Goal: Task Accomplishment & Management: Complete application form

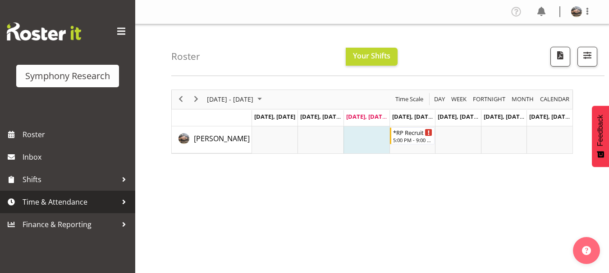
click at [55, 199] on span "Time & Attendance" at bounding box center [70, 202] width 95 height 14
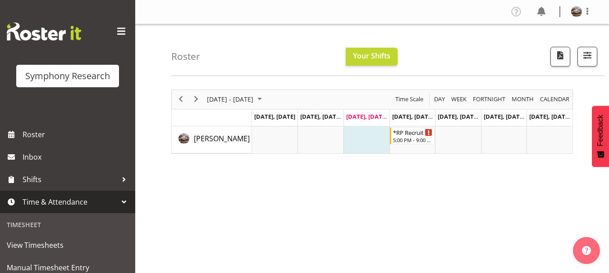
scroll to position [203, 0]
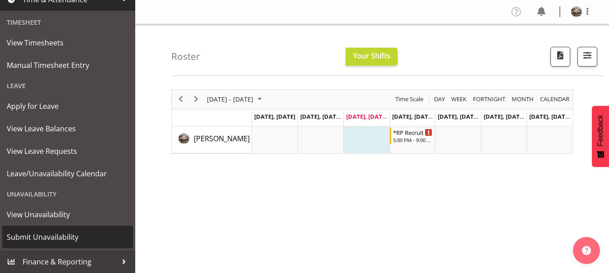
click at [46, 235] on span "Submit Unavailability" at bounding box center [68, 238] width 122 height 14
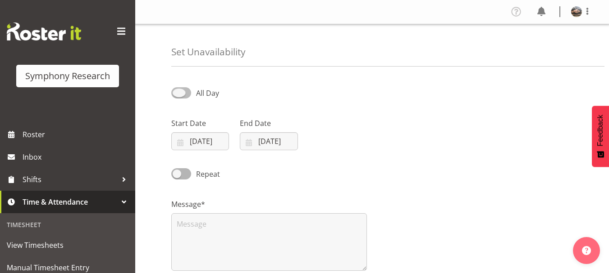
click at [181, 90] on span at bounding box center [181, 92] width 20 height 11
click at [177, 90] on input "All Day" at bounding box center [174, 93] width 6 height 6
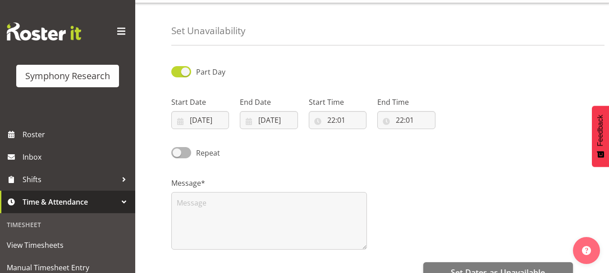
scroll to position [18, 0]
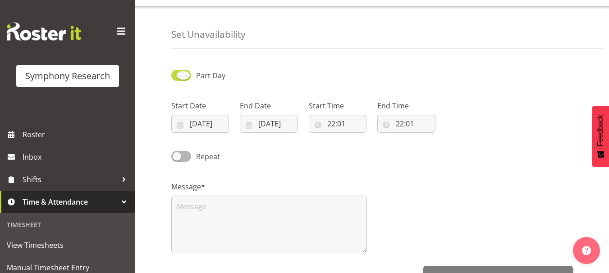
click at [190, 78] on span at bounding box center [181, 75] width 20 height 11
click at [177, 78] on input "Part Day" at bounding box center [174, 76] width 6 height 6
checkbox input "false"
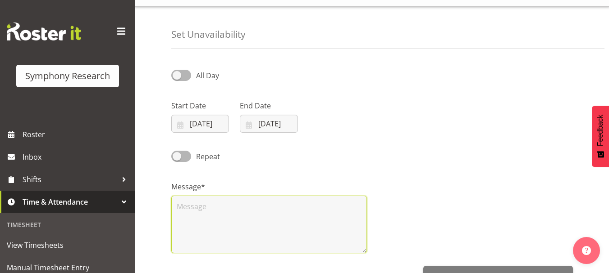
click at [181, 206] on textarea at bounding box center [268, 225] width 195 height 58
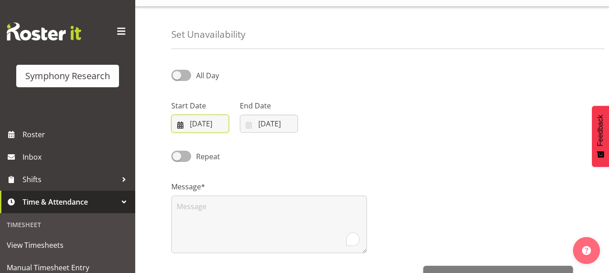
click at [208, 124] on input "01/10/2025" at bounding box center [200, 124] width 58 height 18
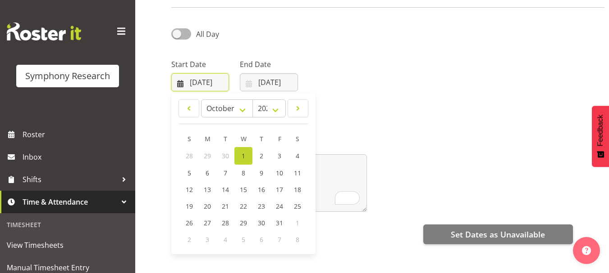
scroll to position [59, 0]
click at [226, 174] on span "7" at bounding box center [225, 172] width 4 height 9
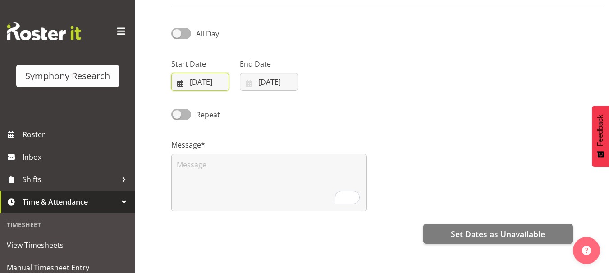
click at [203, 86] on input "07/10/2025" at bounding box center [200, 82] width 58 height 18
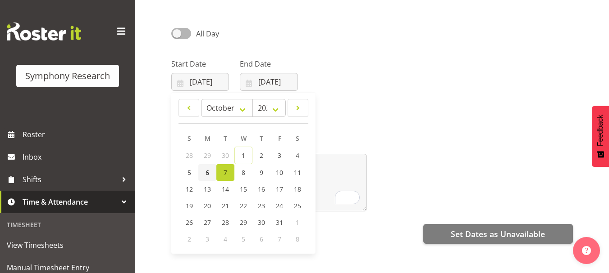
click at [205, 174] on span "6" at bounding box center [207, 172] width 4 height 9
type input "06/10/2025"
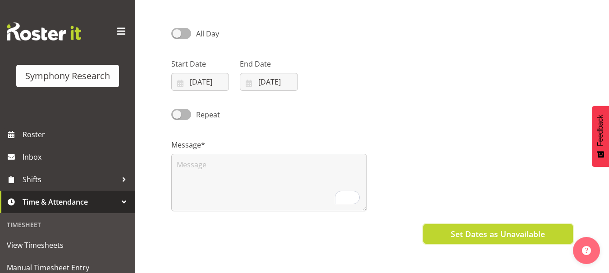
click at [441, 241] on button "Set Dates as Unavailable" at bounding box center [498, 234] width 150 height 20
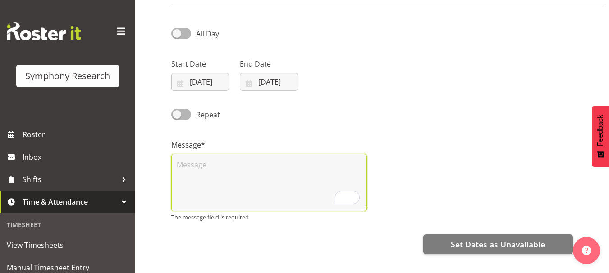
click at [192, 161] on textarea "To enrich screen reader interactions, please activate Accessibility in Grammarl…" at bounding box center [268, 183] width 195 height 58
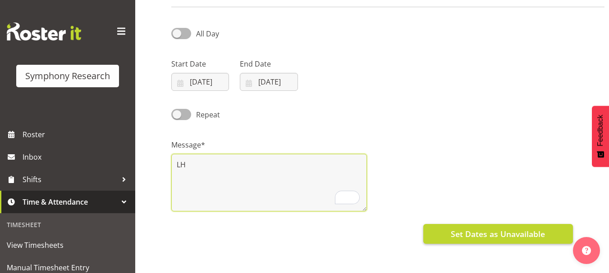
type textarea "LH"
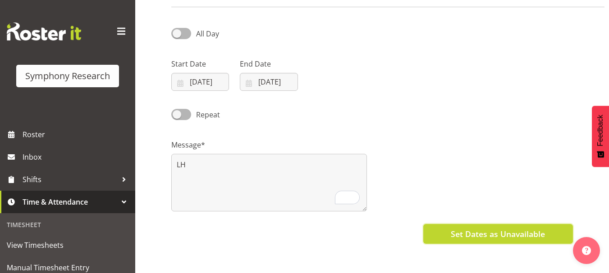
click at [510, 237] on span "Set Dates as Unavailable" at bounding box center [497, 234] width 94 height 12
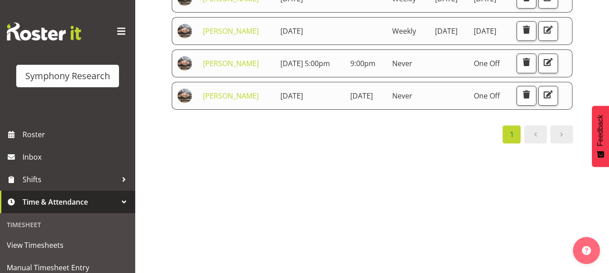
scroll to position [177, 0]
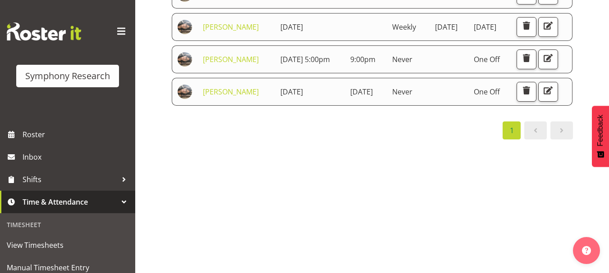
click at [246, 257] on div "Starts At Staff Member Starts At Ends At Repeats Days Until Actions Lindsay Hol…" at bounding box center [389, 93] width 437 height 360
click at [317, 140] on div "1" at bounding box center [371, 131] width 401 height 18
click at [532, 96] on span "button" at bounding box center [526, 91] width 12 height 12
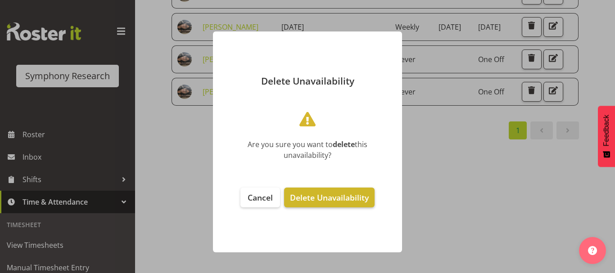
click at [341, 197] on span "Delete Unavailability" at bounding box center [329, 197] width 79 height 11
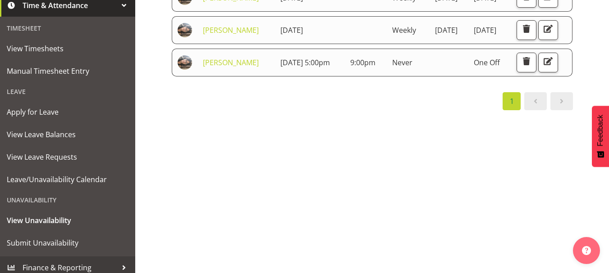
scroll to position [203, 0]
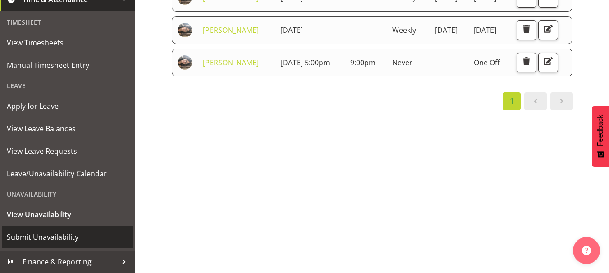
click at [65, 240] on span "Submit Unavailability" at bounding box center [68, 238] width 122 height 14
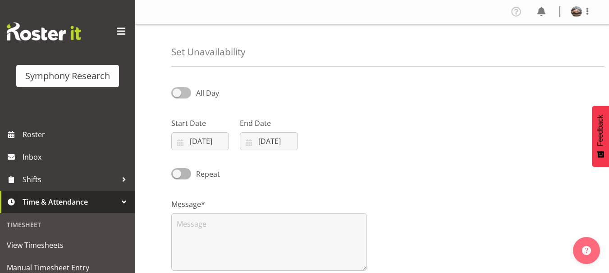
click at [173, 94] on span at bounding box center [181, 92] width 20 height 11
click at [173, 94] on input "All Day" at bounding box center [174, 93] width 6 height 6
checkbox input "true"
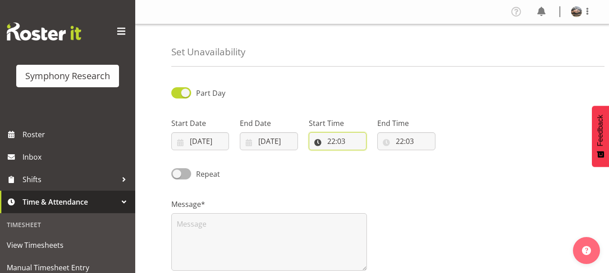
click at [333, 139] on input "22:03" at bounding box center [338, 141] width 58 height 18
click at [370, 164] on select "00 01 02 03 04 05 06 07 08 09 10 11 12 13 14 15 16 17 18 19 20 21 22 23" at bounding box center [370, 165] width 20 height 18
select select "17"
click at [360, 156] on select "00 01 02 03 04 05 06 07 08 09 10 11 12 13 14 15 16 17 18 19 20 21 22 23" at bounding box center [370, 165] width 20 height 18
type input "17:03"
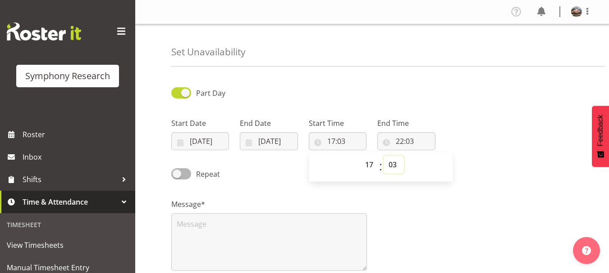
select select "4"
type input "17:04"
select select "5"
type input "17:05"
click at [393, 165] on select "00 01 02 03 04 05 06 07 08 09 10 11 12 13 14 15 16 17 18 19 20 21 22 23 24 25 2…" at bounding box center [393, 165] width 20 height 18
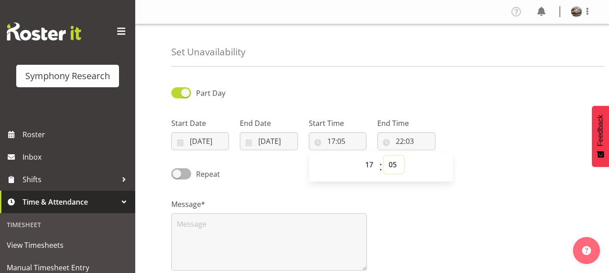
select select "0"
click at [383, 156] on select "00 01 02 03 04 05 06 07 08 09 10 11 12 13 14 15 16 17 18 19 20 21 22 23 24 25 2…" at bounding box center [393, 165] width 20 height 18
type input "17:00"
click at [398, 136] on input "22:03" at bounding box center [406, 141] width 58 height 18
click at [435, 162] on select "00 01 02 03 04 05 06 07 08 09 10 11 12 13 14 15 16 17 18 19 20 21 22 23" at bounding box center [438, 165] width 20 height 18
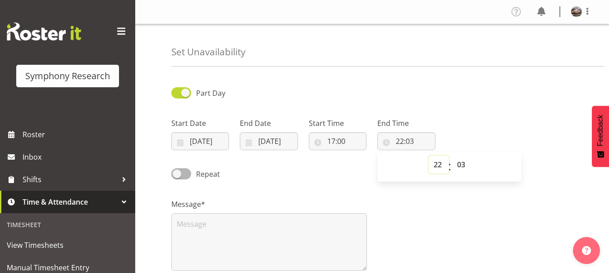
select select "21"
click at [428, 156] on select "00 01 02 03 04 05 06 07 08 09 10 11 12 13 14 15 16 17 18 19 20 21 22 23" at bounding box center [438, 165] width 20 height 18
type input "21:03"
click at [412, 138] on input "21:03" at bounding box center [406, 141] width 58 height 18
click at [411, 145] on input "21:03" at bounding box center [406, 141] width 58 height 18
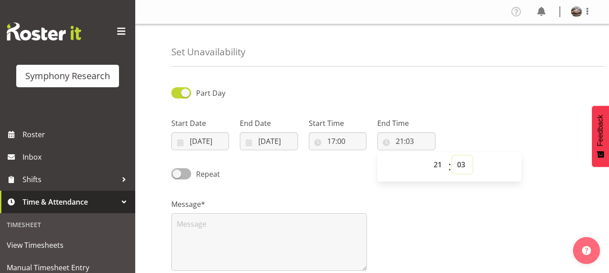
click at [464, 167] on select "00 01 02 03 04 05 06 07 08 09 10 11 12 13 14 15 16 17 18 19 20 21 22 23 24 25 2…" at bounding box center [462, 165] width 20 height 18
select select "0"
click at [452, 156] on select "00 01 02 03 04 05 06 07 08 09 10 11 12 13 14 15 16 17 18 19 20 21 22 23 24 25 2…" at bounding box center [462, 165] width 20 height 18
type input "21:00"
click at [205, 143] on input "[DATE]" at bounding box center [200, 141] width 58 height 18
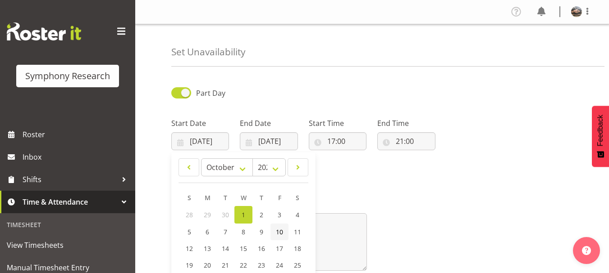
click at [273, 230] on link "10" at bounding box center [279, 232] width 18 height 17
type input "10/10/2025"
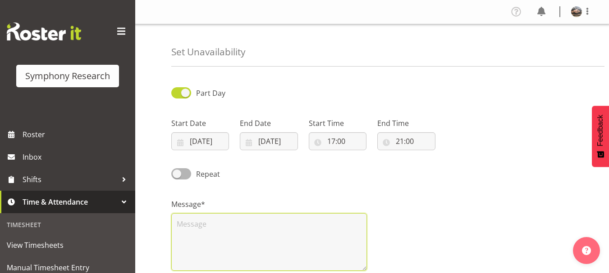
click at [195, 223] on textarea at bounding box center [268, 243] width 195 height 58
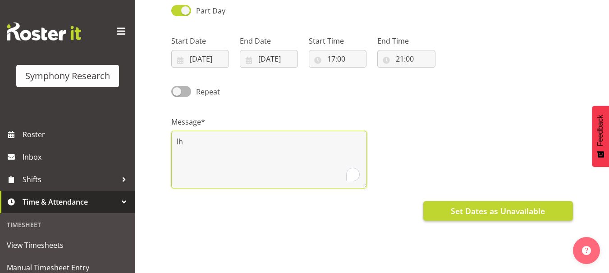
type textarea "lh"
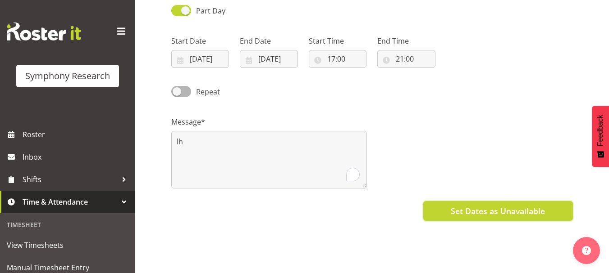
click at [465, 207] on span "Set Dates as Unavailable" at bounding box center [497, 211] width 94 height 12
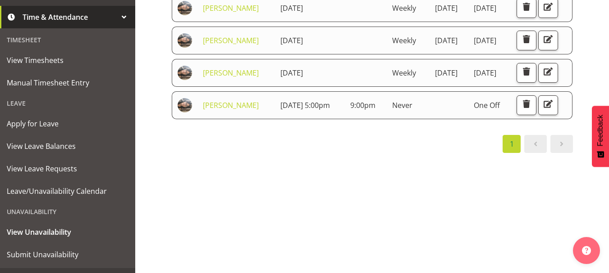
scroll to position [186, 0]
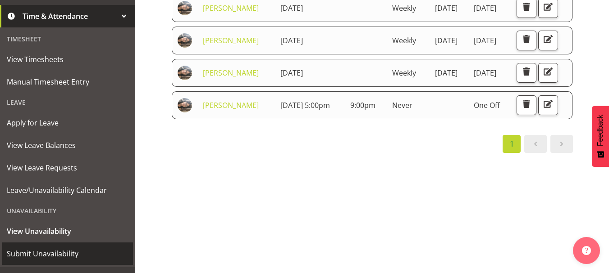
click at [41, 249] on span "Submit Unavailability" at bounding box center [68, 254] width 122 height 14
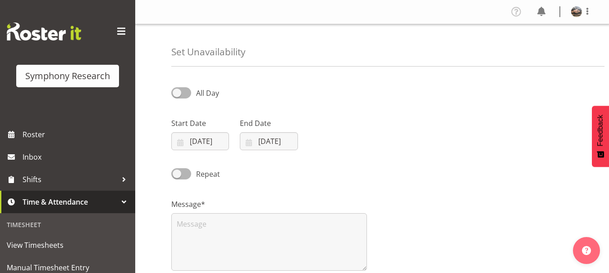
select select "9"
select select "2025"
click at [195, 136] on input "[DATE]" at bounding box center [200, 141] width 58 height 18
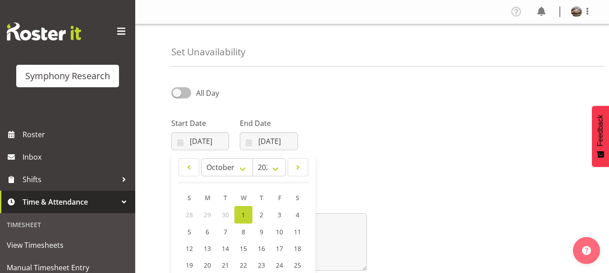
click at [177, 97] on span at bounding box center [181, 92] width 20 height 11
click at [177, 96] on input "All Day" at bounding box center [174, 93] width 6 height 6
checkbox input "true"
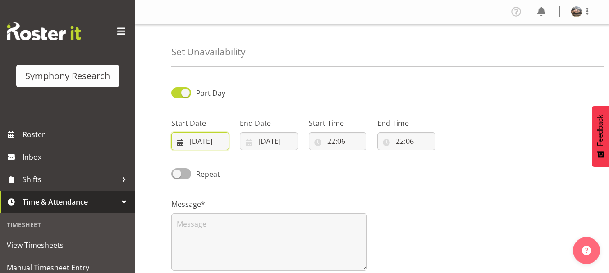
click at [217, 145] on input "01/10/2025" at bounding box center [200, 141] width 58 height 18
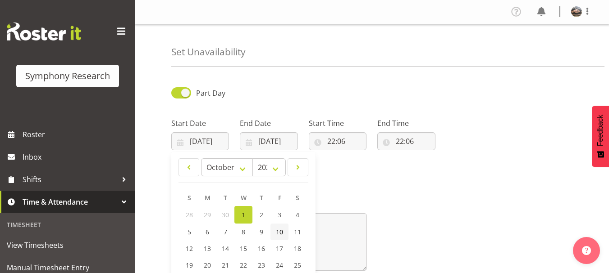
click at [281, 230] on span "10" at bounding box center [279, 232] width 7 height 9
type input "10/10/2025"
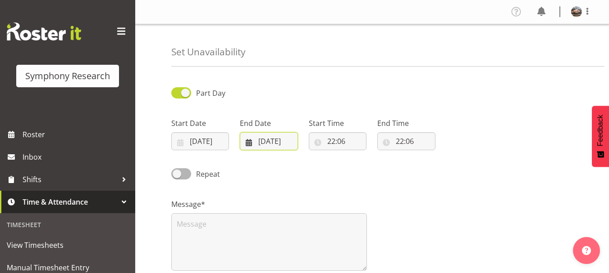
click at [269, 143] on input "01/10/2025" at bounding box center [269, 141] width 58 height 18
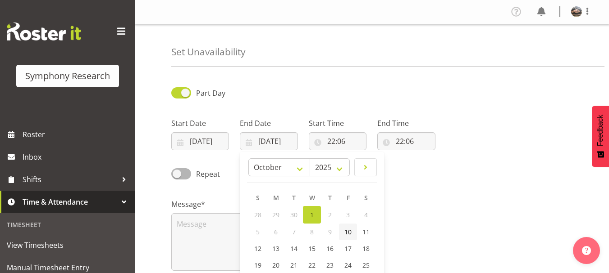
click at [349, 230] on span "10" at bounding box center [347, 232] width 7 height 9
type input "10/10/2025"
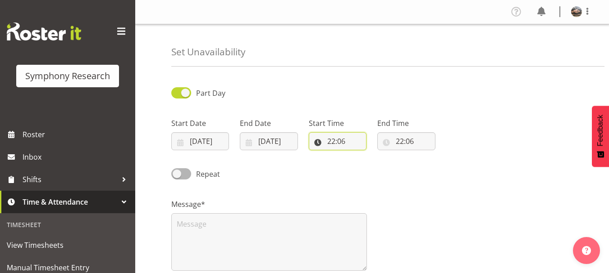
click at [327, 141] on input "22:06" at bounding box center [338, 141] width 58 height 18
click at [369, 165] on select "00 01 02 03 04 05 06 07 08 09 10 11 12 13 14 15 16 17 18 19 20 21 22 23" at bounding box center [370, 165] width 20 height 18
select select "17"
click at [360, 156] on select "00 01 02 03 04 05 06 07 08 09 10 11 12 13 14 15 16 17 18 19 20 21 22 23" at bounding box center [370, 165] width 20 height 18
type input "17:06"
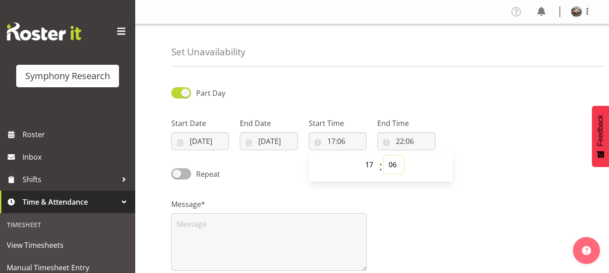
select select "7"
type input "17:07"
select select "8"
type input "17:08"
select select "9"
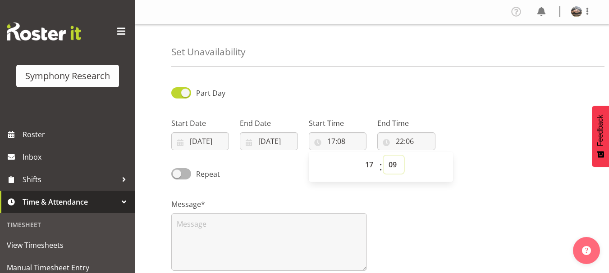
type input "17:09"
select select "0"
type input "17:00"
click at [397, 145] on input "22:06" at bounding box center [406, 141] width 58 height 18
click at [432, 169] on select "00 01 02 03 04 05 06 07 08 09 10 11 12 13 14 15 16 17 18 19 20 21 22 23" at bounding box center [438, 165] width 20 height 18
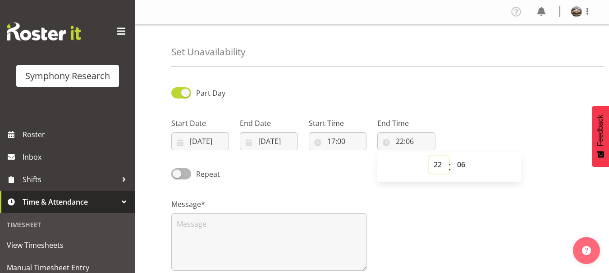
select select "21"
click at [428, 156] on select "00 01 02 03 04 05 06 07 08 09 10 11 12 13 14 15 16 17 18 19 20 21 22 23" at bounding box center [438, 165] width 20 height 18
type input "21:06"
click at [458, 164] on select "00 01 02 03 04 05 06 07 08 09 10 11 12 13 14 15 16 17 18 19 20 21 22 23 24 25 2…" at bounding box center [462, 165] width 20 height 18
select select "0"
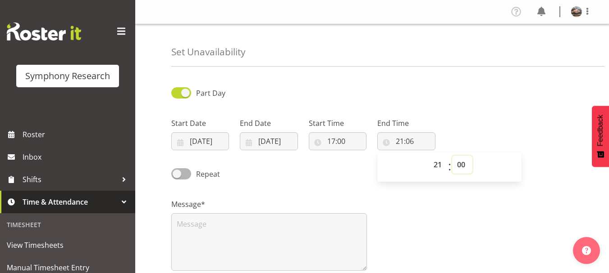
click at [452, 156] on select "00 01 02 03 04 05 06 07 08 09 10 11 12 13 14 15 16 17 18 19 20 21 22 23 24 25 2…" at bounding box center [462, 165] width 20 height 18
type input "21:00"
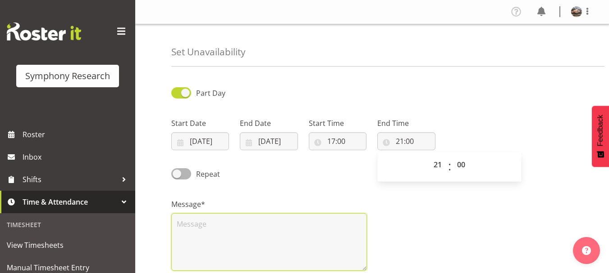
click at [273, 241] on textarea at bounding box center [268, 243] width 195 height 58
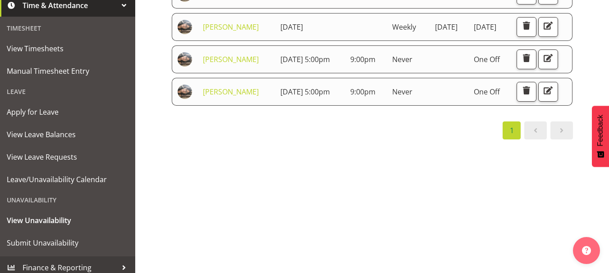
scroll to position [203, 0]
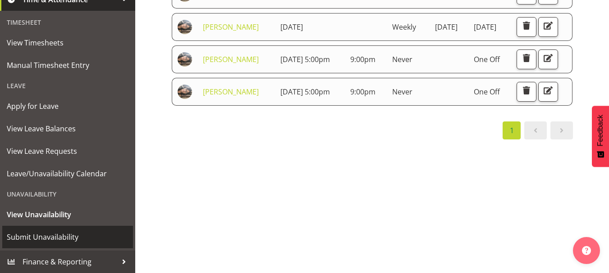
click at [56, 235] on span "Submit Unavailability" at bounding box center [68, 238] width 122 height 14
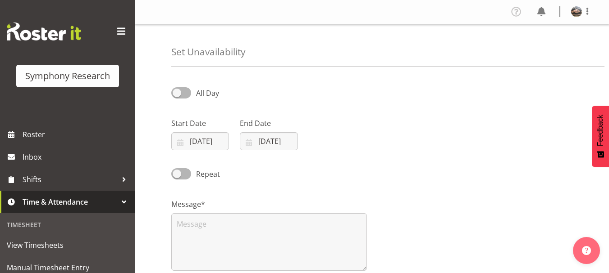
select select "9"
select select "2025"
click at [181, 98] on span at bounding box center [181, 92] width 20 height 11
click at [177, 96] on input "All Day" at bounding box center [174, 93] width 6 height 6
checkbox input "true"
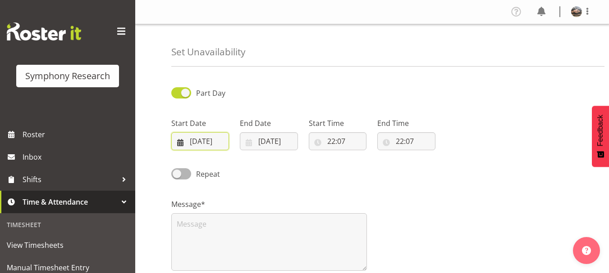
click at [209, 143] on input "[DATE]" at bounding box center [200, 141] width 58 height 18
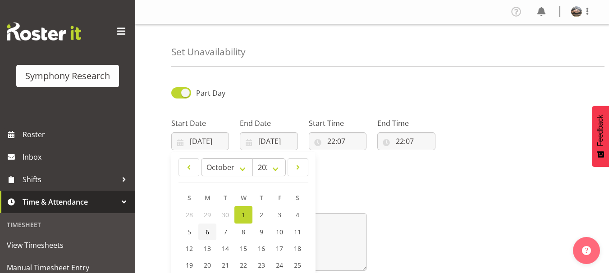
click at [204, 230] on link "6" at bounding box center [207, 232] width 18 height 17
type input "[DATE]"
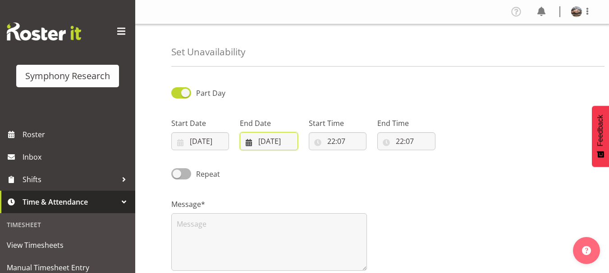
click at [264, 139] on input "[DATE]" at bounding box center [269, 141] width 58 height 18
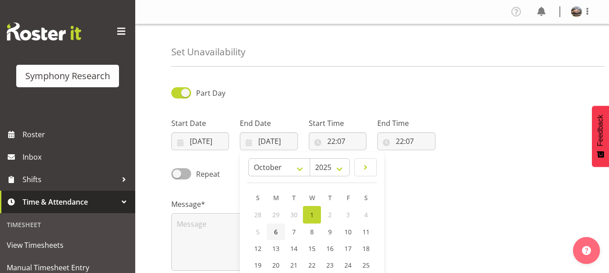
click at [271, 232] on link "6" at bounding box center [276, 232] width 18 height 17
type input "[DATE]"
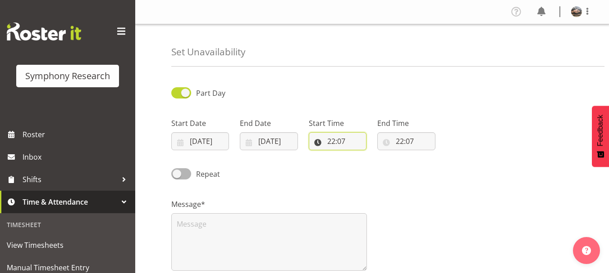
click at [336, 132] on input "22:07" at bounding box center [338, 141] width 58 height 18
click at [366, 166] on select "00 01 02 03 04 05 06 07 08 09 10 11 12 13 14 15 16 17 18 19 20 21 22 23" at bounding box center [370, 165] width 20 height 18
select select "21"
click at [360, 156] on select "00 01 02 03 04 05 06 07 08 09 10 11 12 13 14 15 16 17 18 19 20 21 22 23" at bounding box center [370, 165] width 20 height 18
type input "21:07"
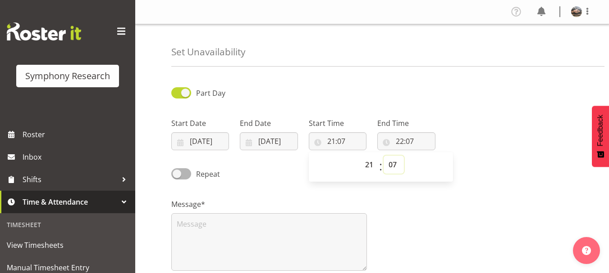
click at [394, 161] on select "00 01 02 03 04 05 06 07 08 09 10 11 12 13 14 15 16 17 18 19 20 21 22 23 24 25 2…" at bounding box center [393, 165] width 20 height 18
select select "0"
click at [383, 156] on select "00 01 02 03 04 05 06 07 08 09 10 11 12 13 14 15 16 17 18 19 20 21 22 23 24 25 2…" at bounding box center [393, 165] width 20 height 18
type input "21:00"
click at [402, 141] on input "22:07" at bounding box center [406, 141] width 58 height 18
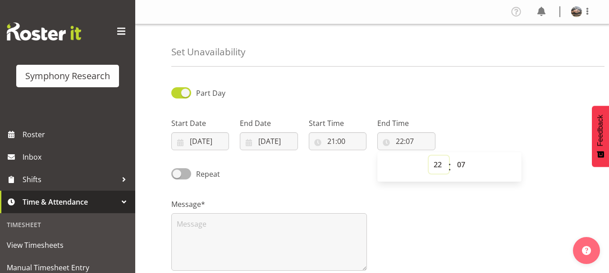
click at [438, 164] on select "00 01 02 03 04 05 06 07 08 09 10 11 12 13 14 15 16 17 18 19 20 21 22 23" at bounding box center [438, 165] width 20 height 18
select select "21"
click at [428, 156] on select "00 01 02 03 04 05 06 07 08 09 10 11 12 13 14 15 16 17 18 19 20 21 22 23" at bounding box center [438, 165] width 20 height 18
type input "21:07"
click at [460, 164] on select "00 01 02 03 04 05 06 07 08 09 10 11 12 13 14 15 16 17 18 19 20 21 22 23 24 25 2…" at bounding box center [462, 165] width 20 height 18
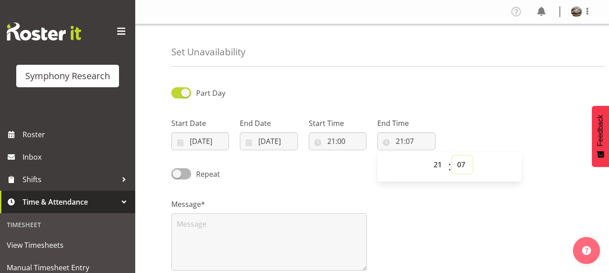
select select "0"
click at [452, 156] on select "00 01 02 03 04 05 06 07 08 09 10 11 12 13 14 15 16 17 18 19 20 21 22 23 24 25 2…" at bounding box center [462, 165] width 20 height 18
type input "21:00"
click at [328, 141] on input "21:00" at bounding box center [338, 141] width 58 height 18
click at [368, 164] on select "00 01 02 03 04 05 06 07 08 09 10 11 12 13 14 15 16 17 18 19 20 21 22 23" at bounding box center [370, 165] width 20 height 18
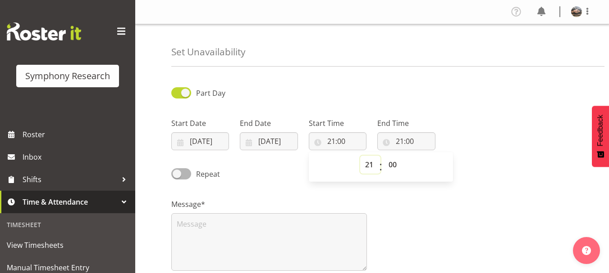
select select "17"
click at [360, 156] on select "00 01 02 03 04 05 06 07 08 09 10 11 12 13 14 15 16 17 18 19 20 21 22 23" at bounding box center [370, 165] width 20 height 18
type input "17:00"
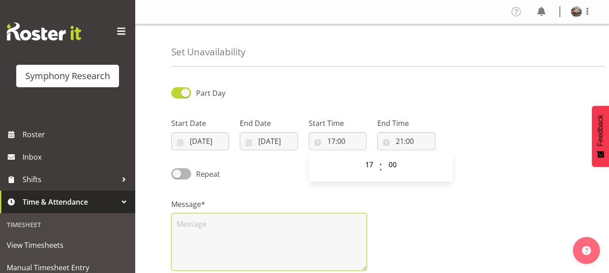
click at [264, 234] on textarea at bounding box center [268, 243] width 195 height 58
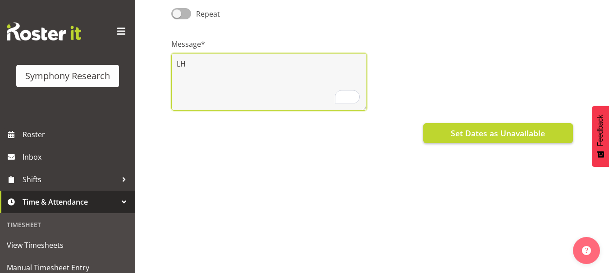
type textarea "LH"
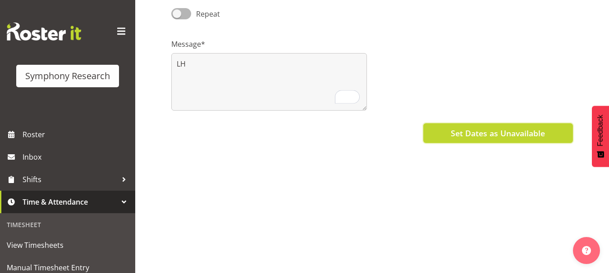
click at [431, 132] on button "Set Dates as Unavailable" at bounding box center [498, 133] width 150 height 20
